Goal: Task Accomplishment & Management: Use online tool/utility

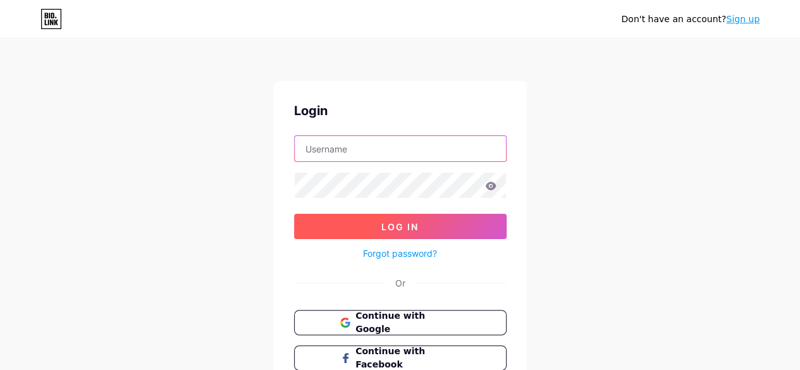
type input "[EMAIL_ADDRESS][DOMAIN_NAME]"
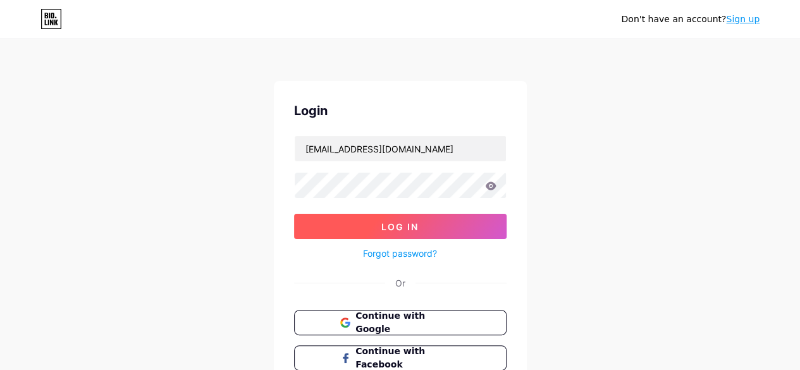
click at [412, 223] on span "Log In" at bounding box center [399, 226] width 37 height 11
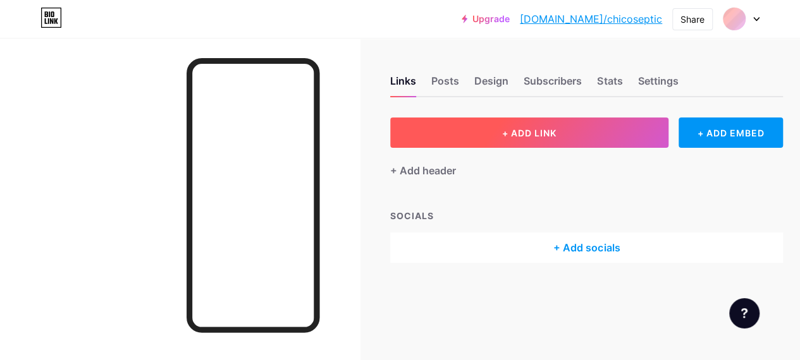
click at [547, 142] on button "+ ADD LINK" at bounding box center [529, 133] width 278 height 30
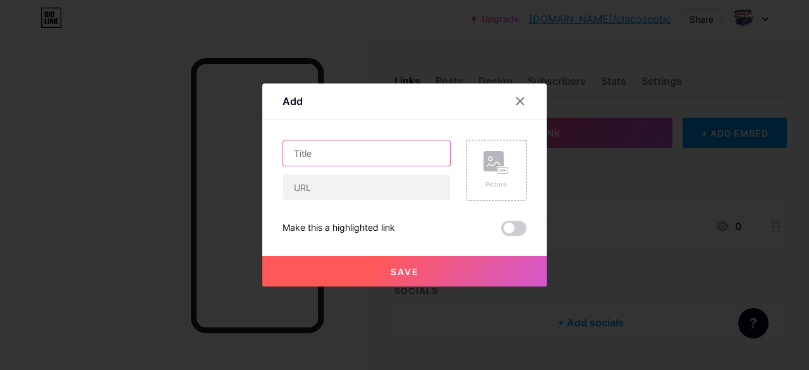
paste input "septic pumping service near me"
drag, startPoint x: 358, startPoint y: 154, endPoint x: 204, endPoint y: 171, distance: 154.6
click at [204, 171] on div "Add Content YouTube Play YouTube video without leaving your page. ADD Vimeo Pla…" at bounding box center [404, 185] width 809 height 370
click at [294, 155] on input "septic pumping service near me" at bounding box center [366, 152] width 167 height 25
click at [296, 155] on input "septic pumping service near me" at bounding box center [366, 152] width 167 height 25
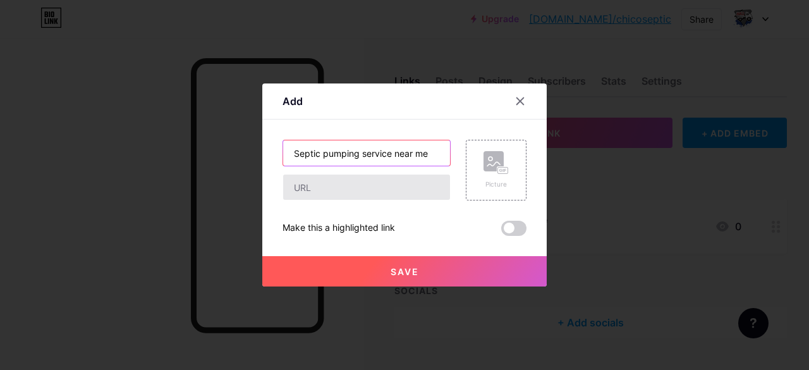
type input "Septic pumping service near me"
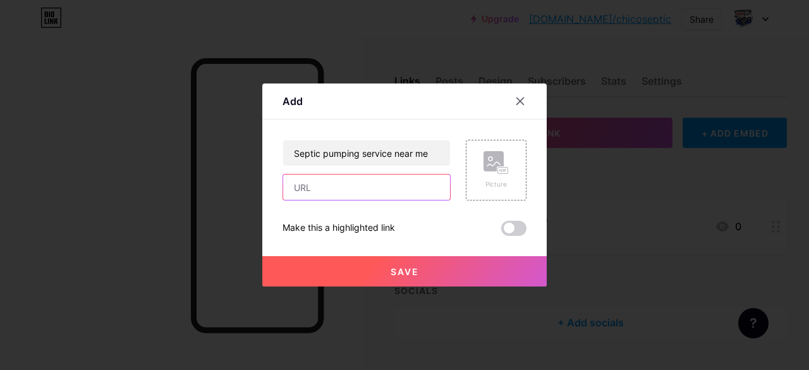
click at [315, 180] on input "text" at bounding box center [366, 186] width 167 height 25
paste input "[URL][DOMAIN_NAME]"
type input "[URL][DOMAIN_NAME]"
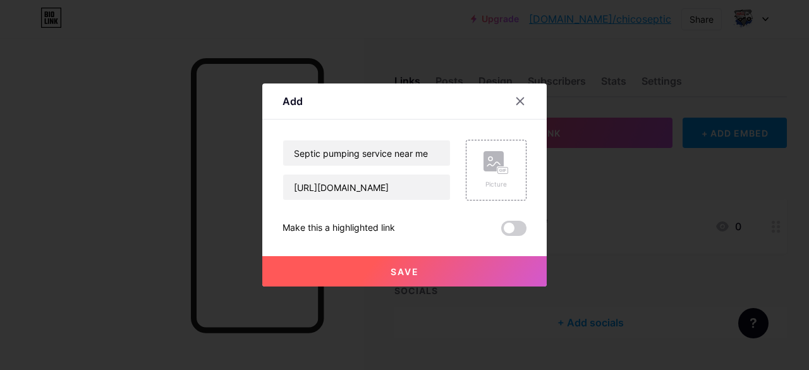
click at [312, 275] on button "Save" at bounding box center [404, 271] width 284 height 30
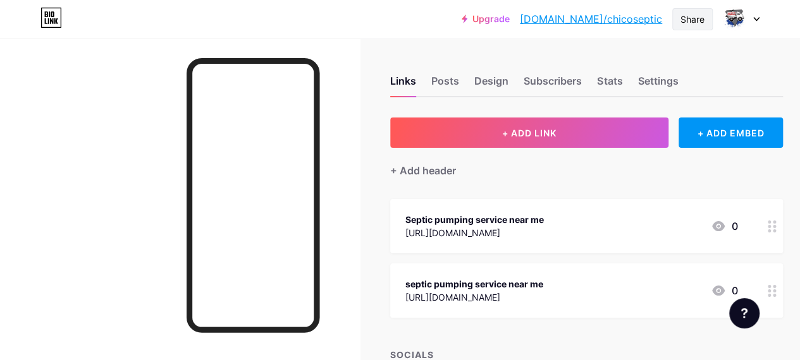
click at [681, 27] on div "Share" at bounding box center [692, 19] width 40 height 22
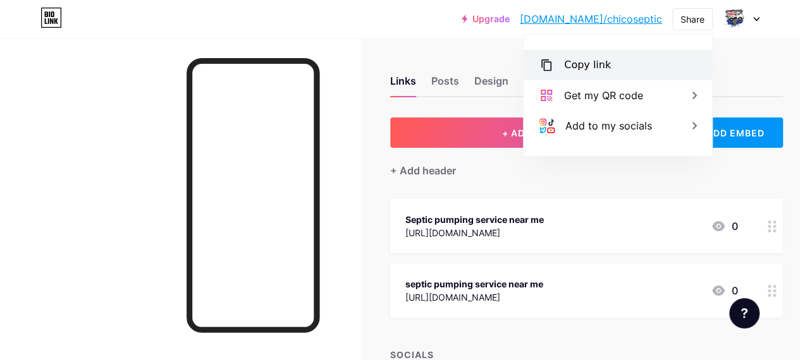
click at [584, 70] on div "Copy link" at bounding box center [587, 65] width 47 height 15
